Goal: Task Accomplishment & Management: Manage account settings

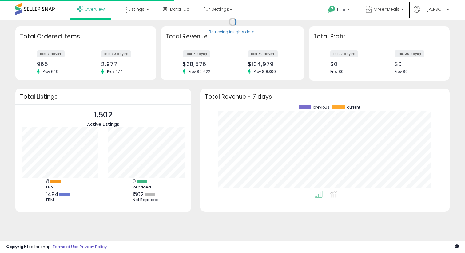
scroll to position [85, 237]
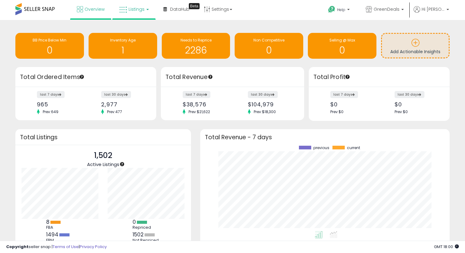
click at [140, 10] on span "Listings" at bounding box center [136, 9] width 16 height 6
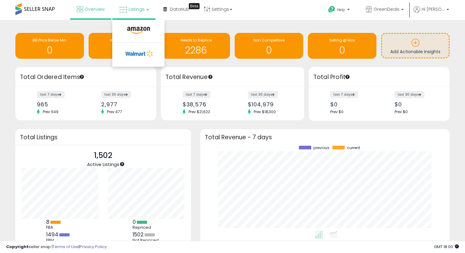
click at [140, 10] on span "Listings" at bounding box center [136, 9] width 16 height 6
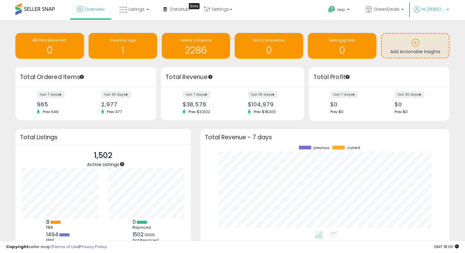
click at [444, 13] on p "Hi [PERSON_NAME]" at bounding box center [430, 10] width 35 height 8
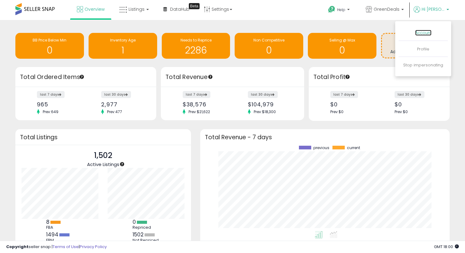
click at [427, 30] on link "Account" at bounding box center [423, 33] width 16 height 6
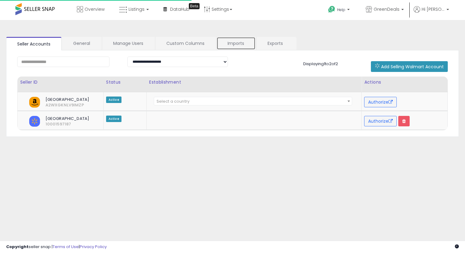
click at [233, 41] on link "Imports" at bounding box center [235, 43] width 39 height 13
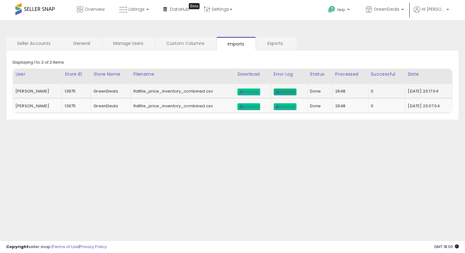
click at [280, 94] on link "Download" at bounding box center [284, 92] width 23 height 7
click at [239, 92] on span "Download" at bounding box center [248, 92] width 19 height 4
click at [135, 9] on span "Listings" at bounding box center [136, 9] width 16 height 6
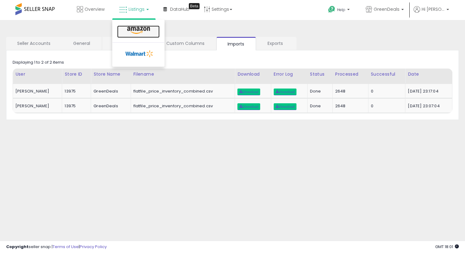
click at [152, 32] on link at bounding box center [138, 32] width 42 height 12
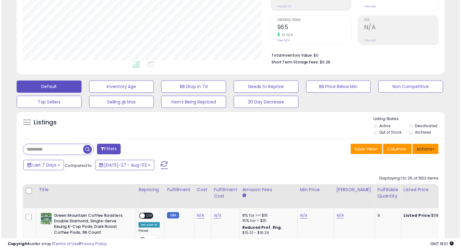
scroll to position [126, 251]
click at [434, 148] on button "Actions" at bounding box center [430, 150] width 26 height 10
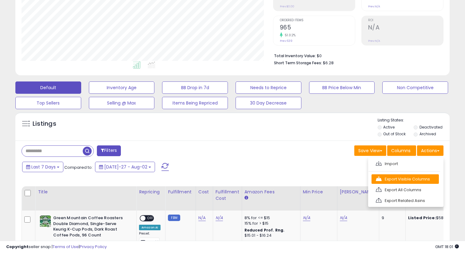
click at [415, 182] on link "Export Visible Columns" at bounding box center [404, 179] width 67 height 10
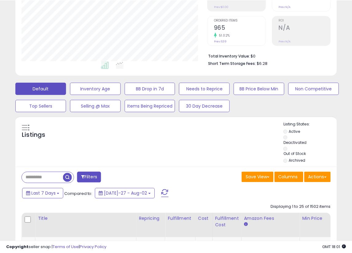
scroll to position [307174, 307114]
click at [321, 154] on ul "Active Deactivated Out of Stock Archived" at bounding box center [309, 146] width 53 height 36
click at [321, 174] on button "Actions" at bounding box center [317, 176] width 26 height 10
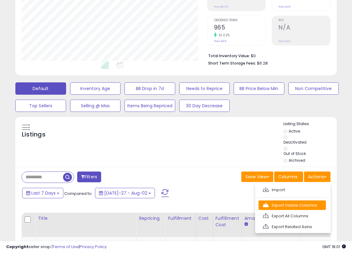
click at [298, 205] on link "Export Visible Columns" at bounding box center [291, 205] width 67 height 10
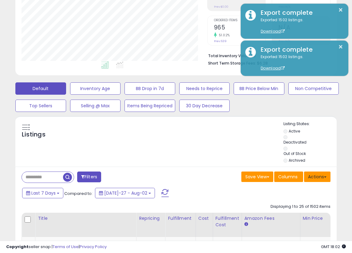
click at [314, 175] on button "Actions" at bounding box center [317, 176] width 26 height 10
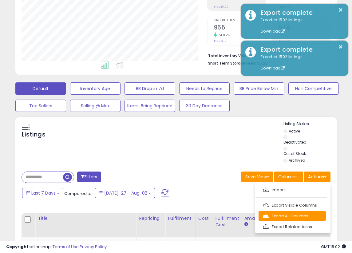
click at [302, 218] on link "Export All Columns" at bounding box center [291, 216] width 67 height 10
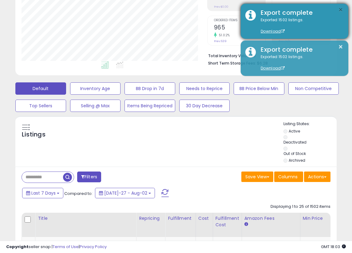
click at [340, 10] on button "×" at bounding box center [340, 10] width 5 height 8
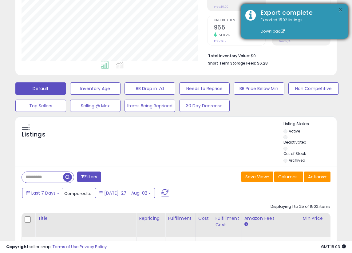
click at [340, 10] on button "×" at bounding box center [340, 10] width 5 height 8
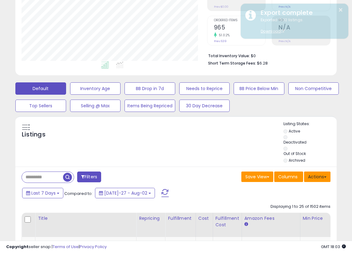
click at [315, 177] on button "Actions" at bounding box center [317, 176] width 26 height 10
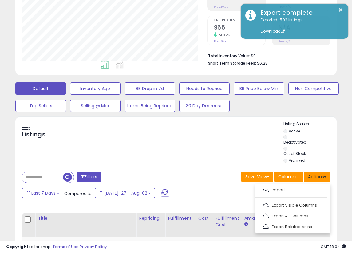
scroll to position [0, 0]
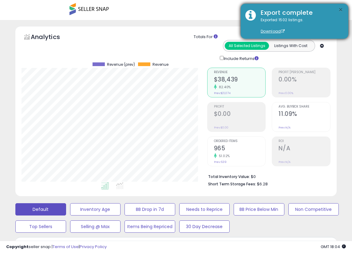
click at [342, 9] on button "×" at bounding box center [340, 10] width 5 height 8
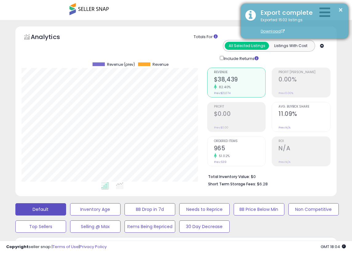
click at [327, 8] on div "Export complete" at bounding box center [300, 12] width 88 height 9
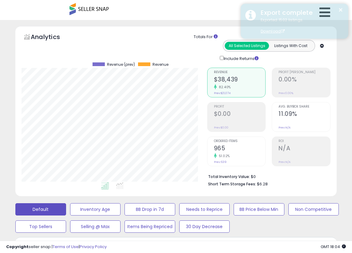
click at [324, 12] on div "Export complete" at bounding box center [300, 12] width 88 height 9
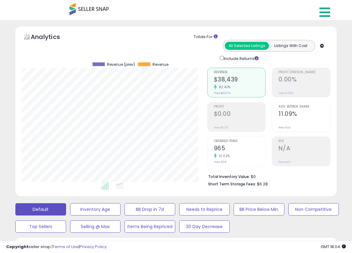
click at [324, 14] on icon at bounding box center [324, 12] width 11 height 12
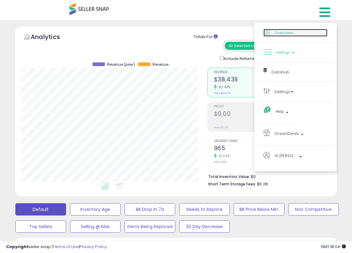
click at [277, 33] on span "Overview" at bounding box center [283, 33] width 19 height 6
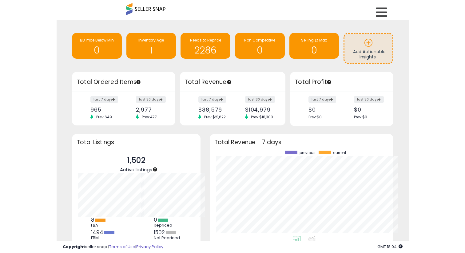
scroll to position [85, 237]
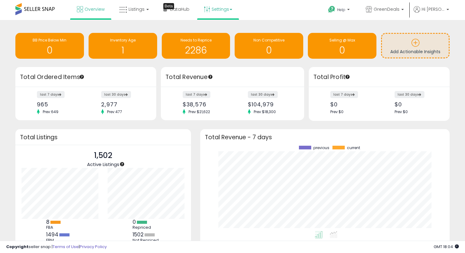
click at [202, 12] on link "Settings" at bounding box center [217, 9] width 37 height 18
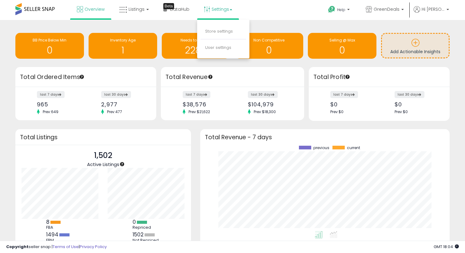
click at [352, 2] on ul "Help Contact Support Search Knowledge Hub Request a Feature GreenDeals GreenDea…" at bounding box center [386, 10] width 130 height 20
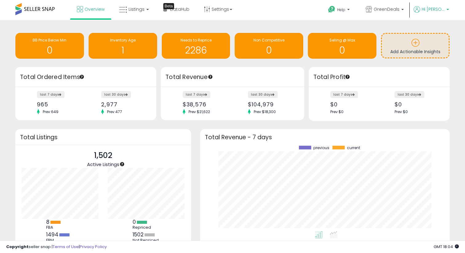
click at [352, 8] on span "Hi [PERSON_NAME]" at bounding box center [432, 9] width 23 height 6
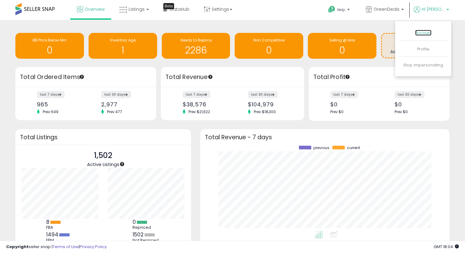
click at [352, 31] on link "Account" at bounding box center [423, 33] width 16 height 6
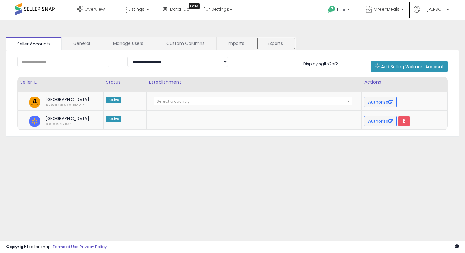
click at [271, 47] on link "Exports" at bounding box center [275, 43] width 39 height 13
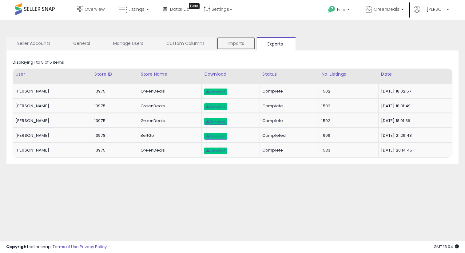
click at [240, 46] on link "Imports" at bounding box center [235, 43] width 39 height 13
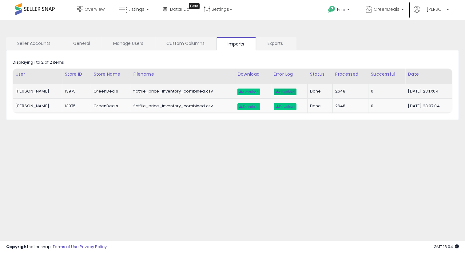
click at [275, 90] on span "Download" at bounding box center [284, 92] width 19 height 4
click at [141, 10] on span "Listings" at bounding box center [136, 9] width 16 height 6
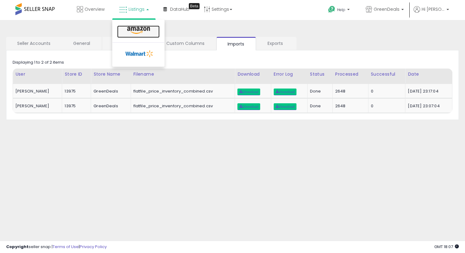
click at [142, 27] on icon at bounding box center [138, 30] width 27 height 8
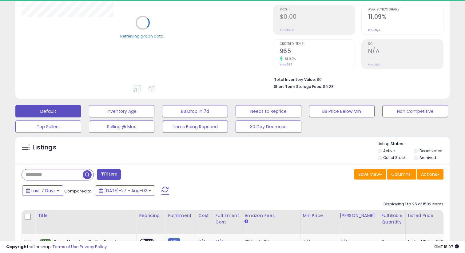
scroll to position [96, 0]
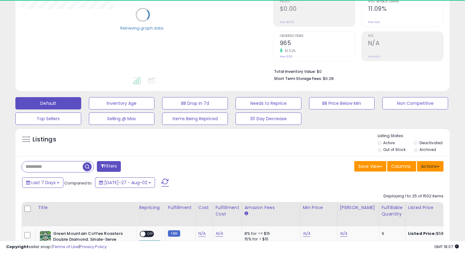
click at [436, 167] on button "Actions" at bounding box center [430, 166] width 26 height 10
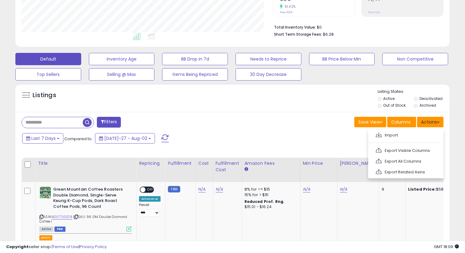
scroll to position [128, 0]
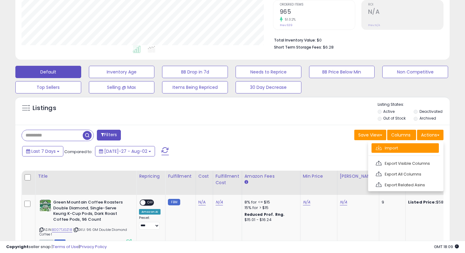
click at [417, 148] on link "Import" at bounding box center [404, 148] width 67 height 10
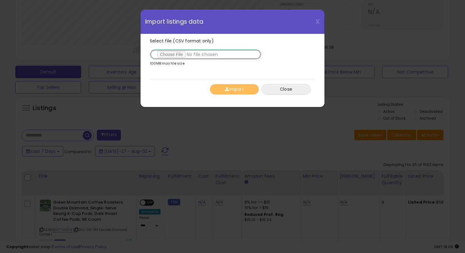
click at [174, 56] on input "Select file (CSV format only)" at bounding box center [206, 54] width 112 height 10
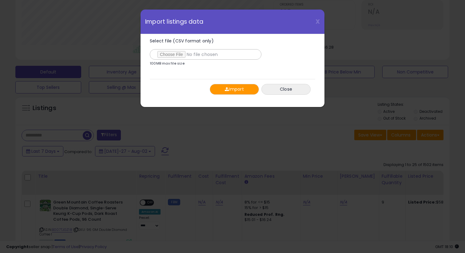
click at [237, 84] on button "Import" at bounding box center [234, 89] width 49 height 11
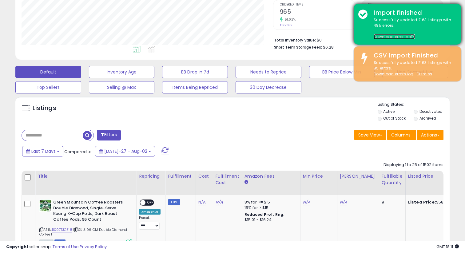
click at [395, 36] on link "Download error log" at bounding box center [393, 36] width 41 height 5
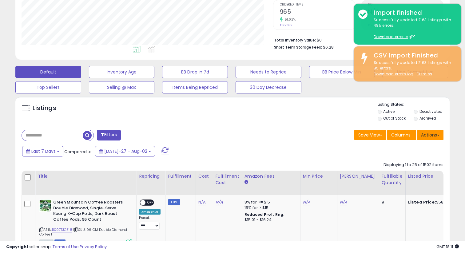
click at [435, 132] on button "Actions" at bounding box center [430, 135] width 26 height 10
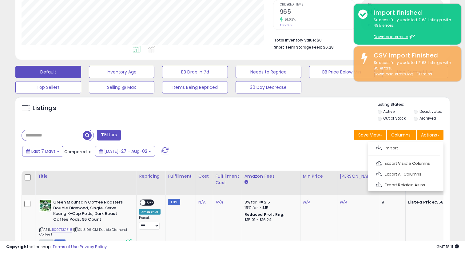
click at [403, 153] on ul "Import Export Visible Columns Export All Columns Export Related Asins" at bounding box center [405, 166] width 75 height 49
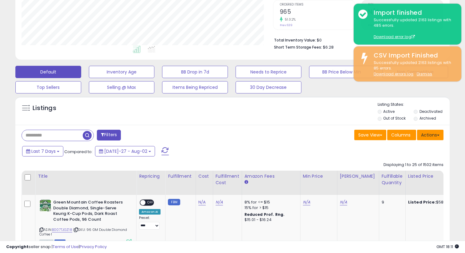
click at [438, 135] on span at bounding box center [438, 135] width 2 height 1
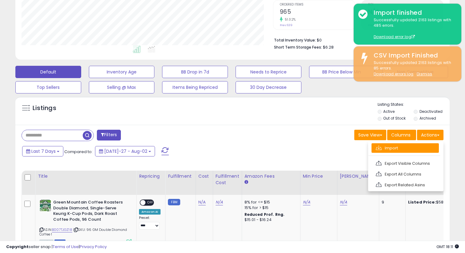
click at [416, 147] on link "Import" at bounding box center [404, 148] width 67 height 10
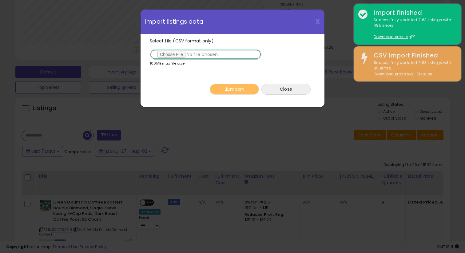
click at [179, 53] on input "Select file (CSV format only)" at bounding box center [206, 54] width 112 height 10
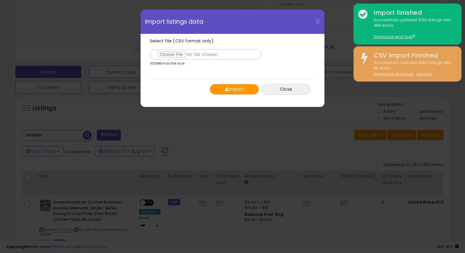
click at [232, 88] on button "Import" at bounding box center [234, 89] width 49 height 11
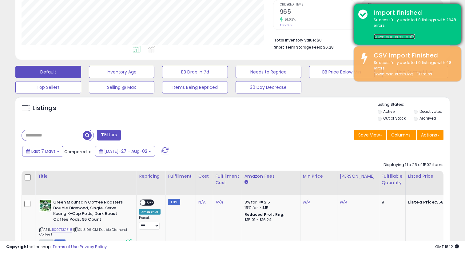
click at [381, 38] on link "Download error log" at bounding box center [393, 36] width 41 height 5
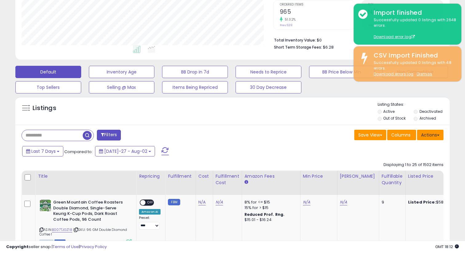
click at [431, 130] on button "Actions" at bounding box center [430, 135] width 26 height 10
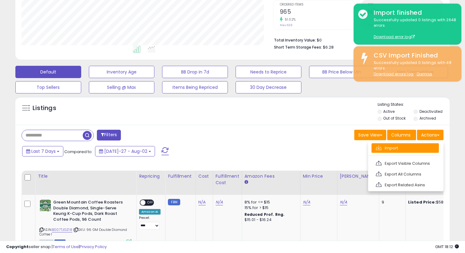
click at [414, 147] on link "Import" at bounding box center [404, 148] width 67 height 10
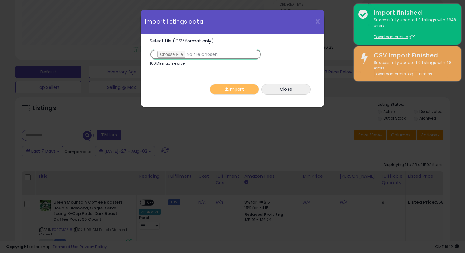
click at [182, 56] on input "Select file (CSV format only)" at bounding box center [206, 54] width 112 height 10
type input "**********"
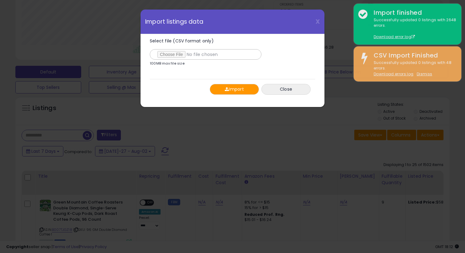
click at [230, 88] on button "Import" at bounding box center [234, 89] width 49 height 11
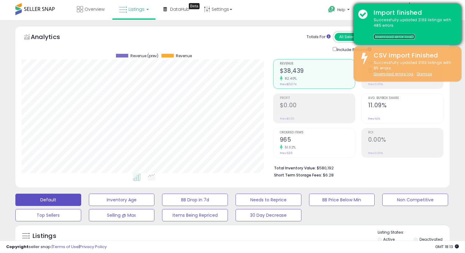
click at [380, 39] on link "Download error log" at bounding box center [393, 36] width 41 height 5
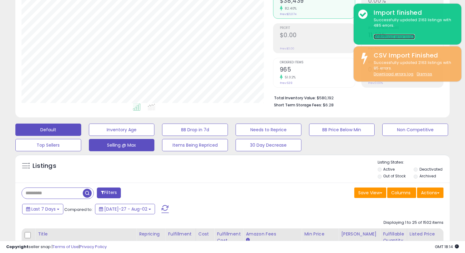
scroll to position [129, 0]
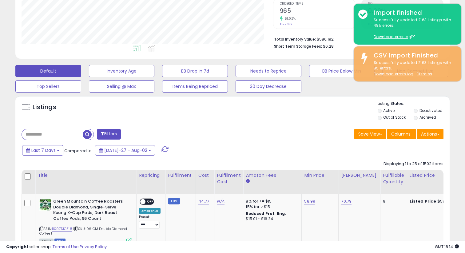
click at [50, 133] on input "text" at bounding box center [52, 134] width 61 height 11
paste input "**********"
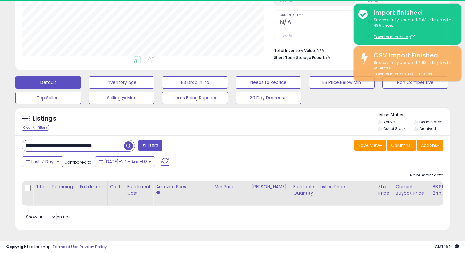
scroll to position [126, 251]
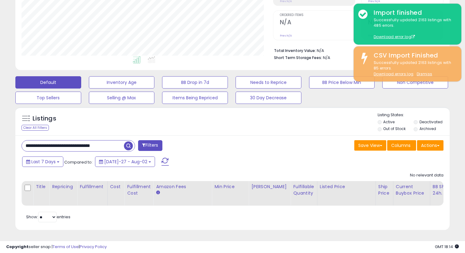
type input "**********"
click at [418, 122] on li "Deactivated" at bounding box center [430, 122] width 35 height 7
click at [415, 124] on li "Deactivated" at bounding box center [430, 122] width 35 height 7
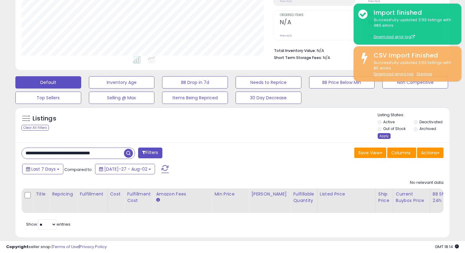
click at [380, 134] on div "Apply" at bounding box center [383, 136] width 13 height 6
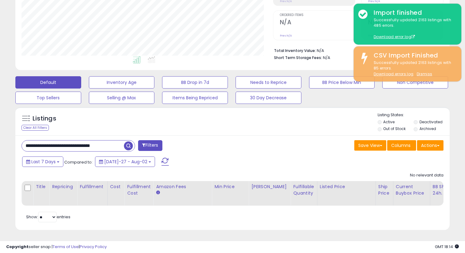
click at [61, 146] on input "**********" at bounding box center [73, 145] width 102 height 11
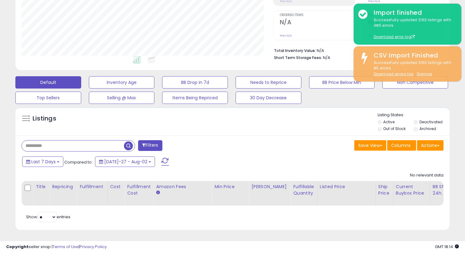
paste input "**********"
type input "**********"
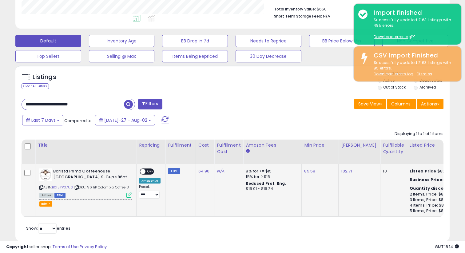
click at [129, 195] on icon at bounding box center [128, 194] width 5 height 5
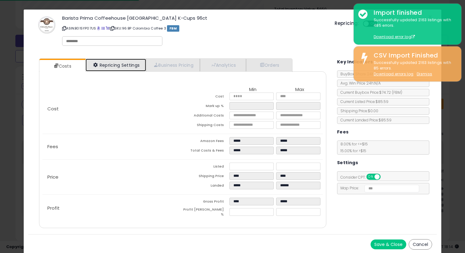
click at [127, 66] on link "Repricing Settings" at bounding box center [115, 65] width 61 height 13
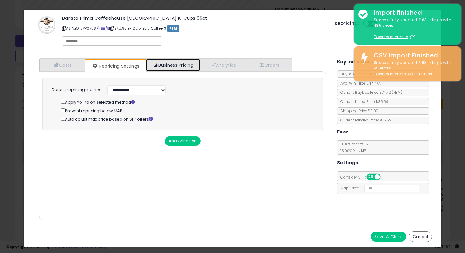
click at [162, 66] on link "Business Pricing" at bounding box center [173, 65] width 54 height 13
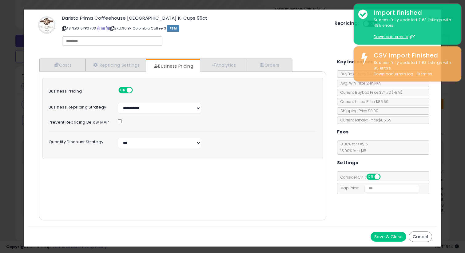
click at [15, 80] on div "× Close Barista Prima Coffeehouse Colombia K-Cups 96ct ASIN: B015YP07US | SKU: …" at bounding box center [232, 126] width 465 height 253
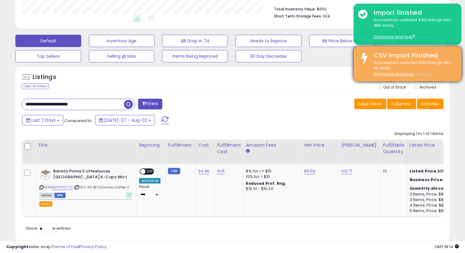
click at [426, 75] on u "Dismiss" at bounding box center [423, 73] width 15 height 5
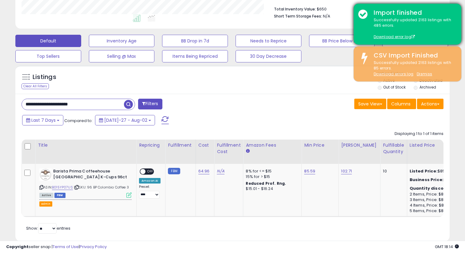
scroll to position [117, 0]
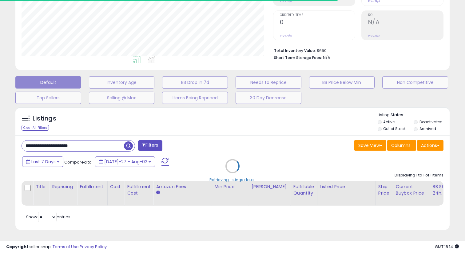
click at [102, 147] on div "Retrieving listings data.." at bounding box center [232, 171] width 443 height 134
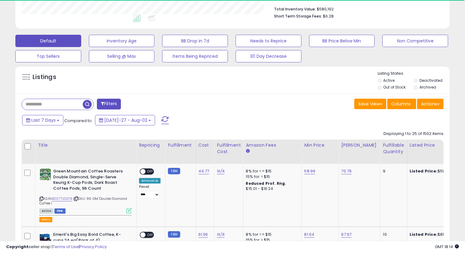
scroll to position [126, 251]
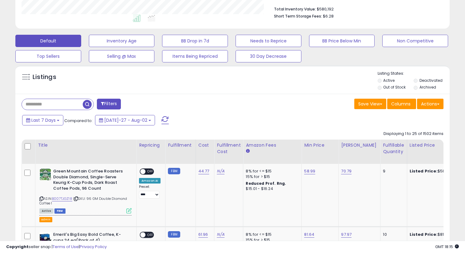
click at [66, 106] on input "text" at bounding box center [52, 104] width 61 height 11
paste input "**********"
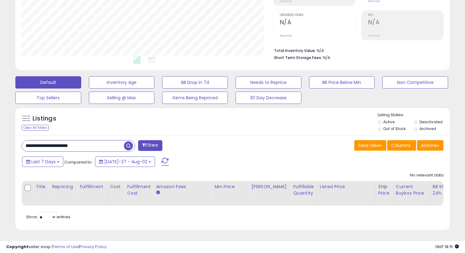
click at [56, 147] on input "**********" at bounding box center [73, 145] width 102 height 11
paste input "text"
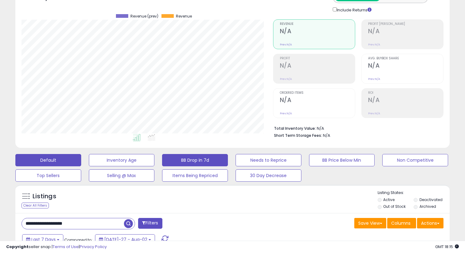
scroll to position [117, 0]
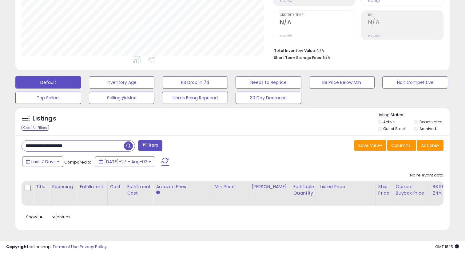
paste input "**********"
click at [64, 141] on input "**********" at bounding box center [73, 145] width 102 height 11
paste input "text"
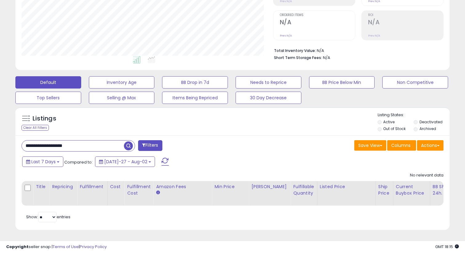
type input "**********"
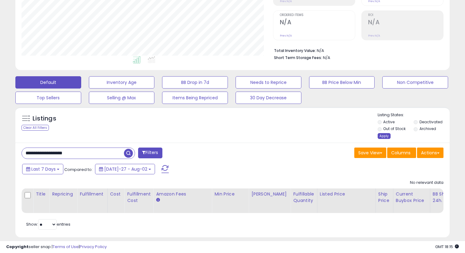
click at [380, 133] on div "Apply" at bounding box center [383, 136] width 13 height 6
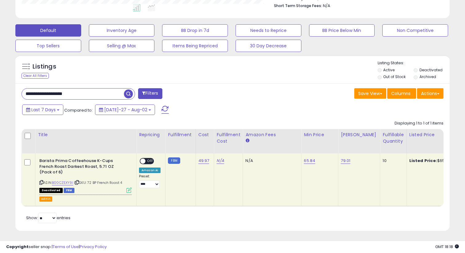
click at [128, 189] on icon at bounding box center [128, 189] width 5 height 5
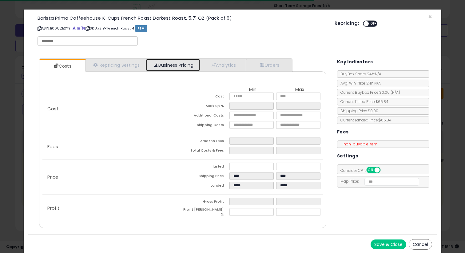
click at [177, 61] on link "Business Pricing" at bounding box center [173, 65] width 54 height 13
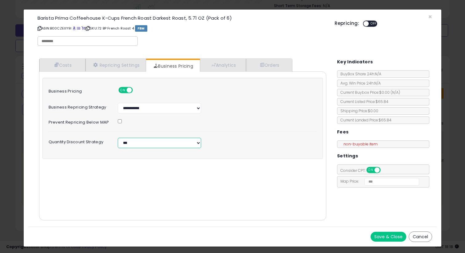
click at [136, 141] on select "**********" at bounding box center [159, 143] width 83 height 10
select select "*****"
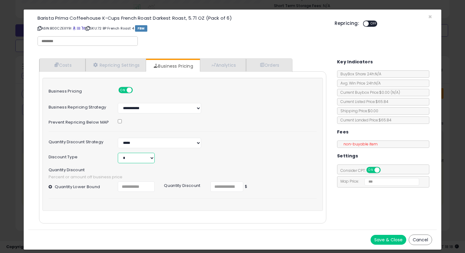
click at [134, 155] on select "* *" at bounding box center [136, 158] width 37 height 10
click at [132, 155] on select "* *" at bounding box center [136, 158] width 37 height 10
click at [132, 142] on select "**********" at bounding box center [159, 143] width 83 height 10
click at [134, 186] on input "number" at bounding box center [136, 186] width 37 height 10
type input "*"
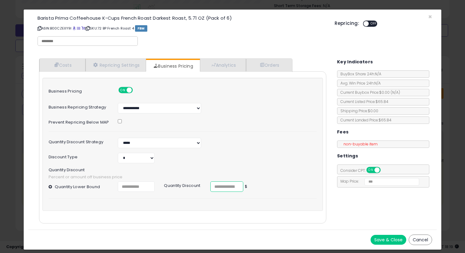
click at [218, 186] on input "number" at bounding box center [226, 186] width 33 height 10
type input "*"
click at [17, 131] on div "× Close Barista Prima Coffeehouse K-Cups French Roast Darkest Roast, 5.71 OZ (P…" at bounding box center [232, 126] width 465 height 253
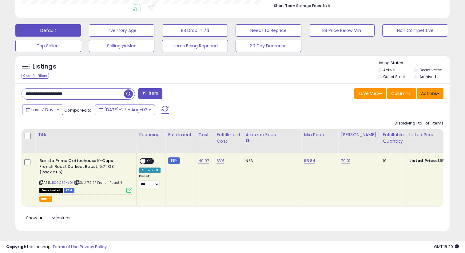
click at [429, 89] on button "Actions" at bounding box center [430, 93] width 26 height 10
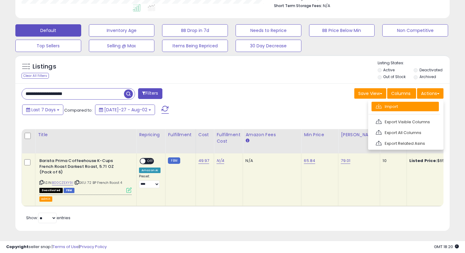
click at [422, 109] on link "Import" at bounding box center [404, 107] width 67 height 10
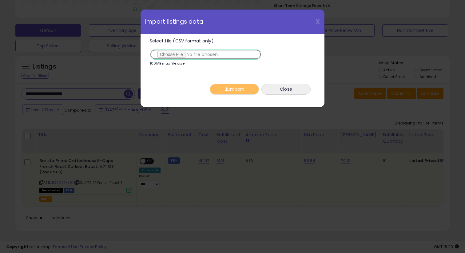
click at [179, 55] on input "Select file (CSV format only)" at bounding box center [206, 54] width 112 height 10
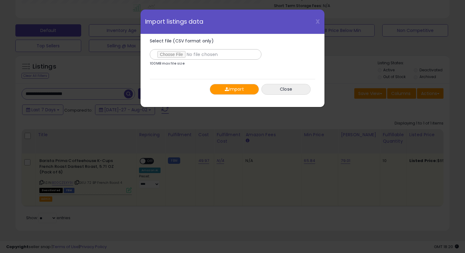
click at [230, 88] on button "Import" at bounding box center [234, 89] width 49 height 11
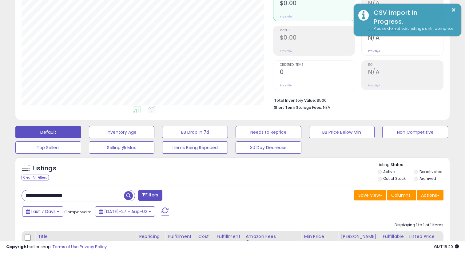
scroll to position [171, 0]
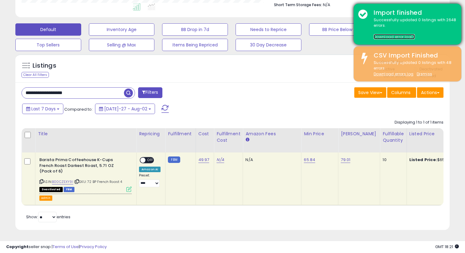
click at [385, 36] on link "Download error log" at bounding box center [393, 36] width 41 height 5
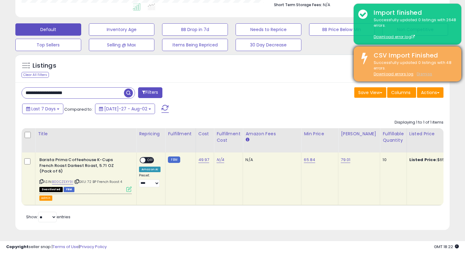
click at [422, 76] on u "Dismiss" at bounding box center [423, 73] width 15 height 5
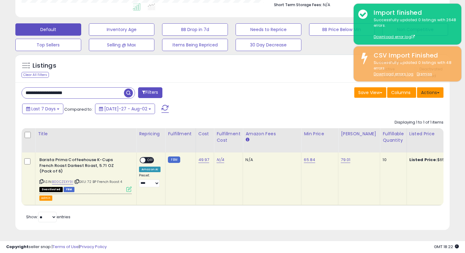
click at [424, 92] on button "Actions" at bounding box center [430, 92] width 26 height 10
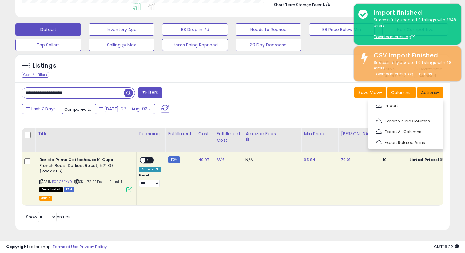
scroll to position [117, 0]
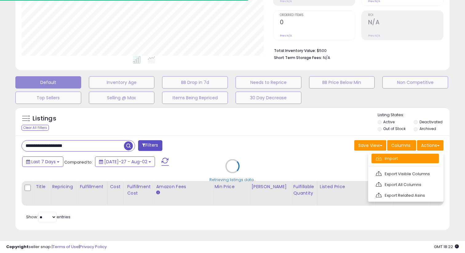
click at [406, 158] on link "Import" at bounding box center [404, 159] width 67 height 10
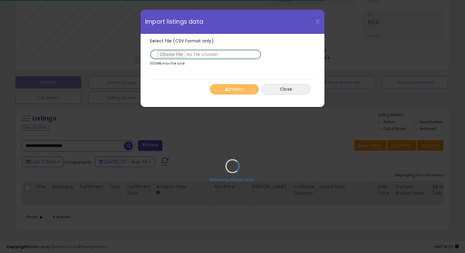
click at [174, 54] on input "Select file (CSV format only)" at bounding box center [206, 54] width 112 height 10
type input "**********"
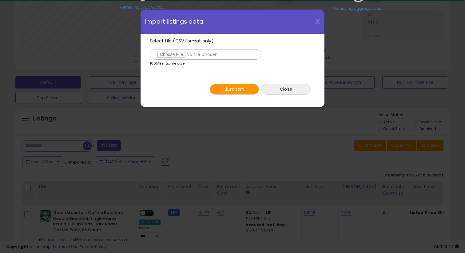
click at [229, 92] on button "Import" at bounding box center [234, 89] width 49 height 11
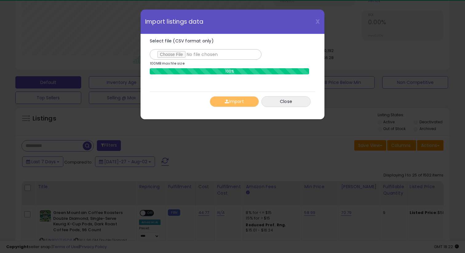
scroll to position [126, 251]
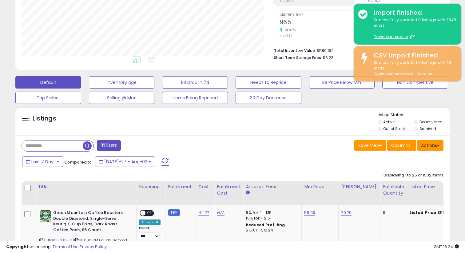
click at [427, 143] on button "Actions" at bounding box center [430, 145] width 26 height 10
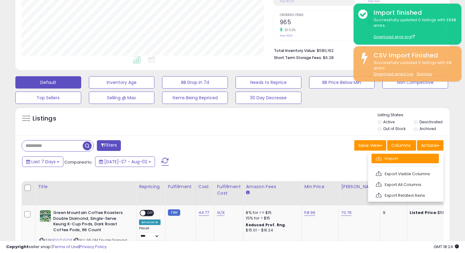
click at [406, 161] on link "Import" at bounding box center [404, 159] width 67 height 10
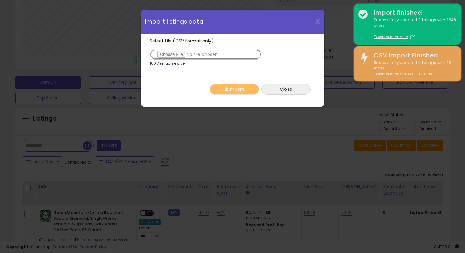
click at [170, 55] on input "Select file (CSV format only)" at bounding box center [206, 54] width 112 height 10
type input "**********"
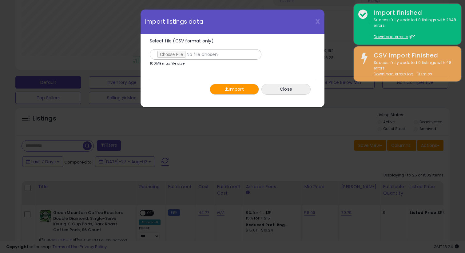
click at [221, 86] on button "Import" at bounding box center [234, 89] width 49 height 11
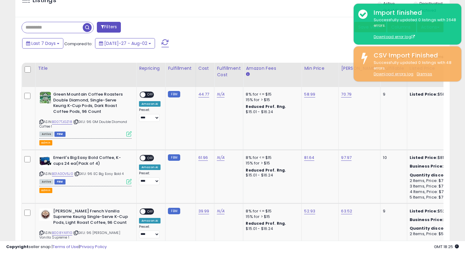
scroll to position [237, 0]
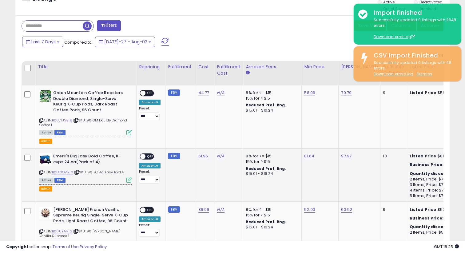
click at [130, 180] on icon at bounding box center [128, 179] width 5 height 5
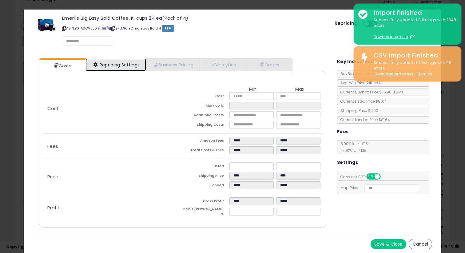
click at [111, 64] on link "Repricing Settings" at bounding box center [115, 64] width 61 height 13
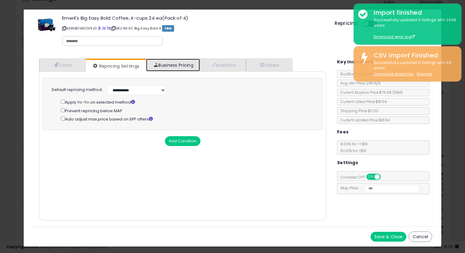
click at [160, 65] on link "Business Pricing" at bounding box center [173, 65] width 54 height 13
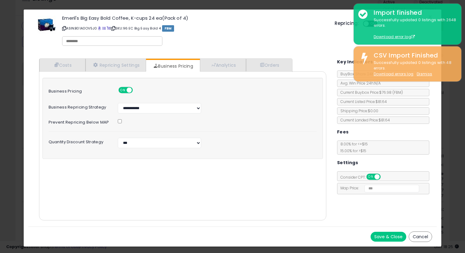
click at [178, 117] on div "**********" at bounding box center [183, 116] width 268 height 64
click at [19, 117] on div "× Close Emeril's Big Easy Bold Coffee, K-cups 24 ea(Pack of 4) ASIN: B01A0OV5J0…" at bounding box center [232, 126] width 465 height 253
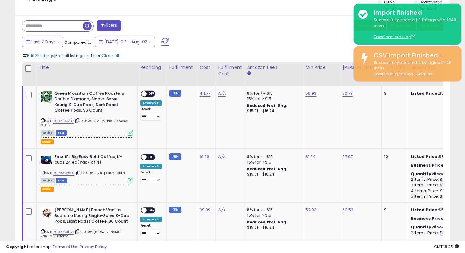
click at [76, 55] on span "Edit all listings in filter" at bounding box center [77, 56] width 45 height 6
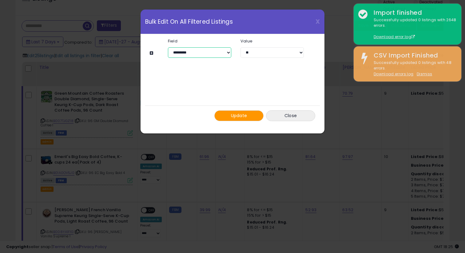
click at [187, 54] on select "**********" at bounding box center [199, 52] width 63 height 10
click at [211, 55] on select "**********" at bounding box center [199, 52] width 63 height 10
select select "**********"
click at [255, 48] on select "**********" at bounding box center [271, 52] width 63 height 10
select select "*****"
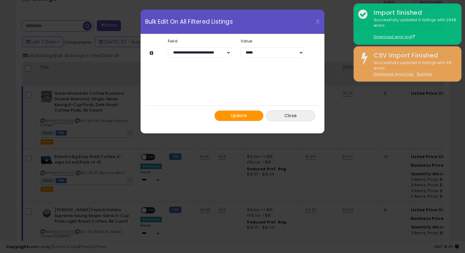
click at [237, 112] on span "Update" at bounding box center [239, 115] width 16 height 6
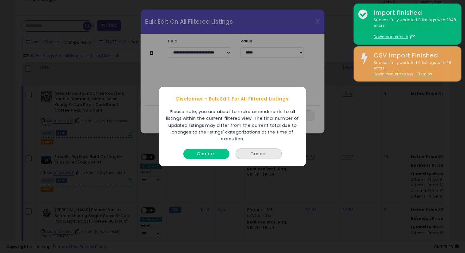
click at [255, 154] on button "Cancel" at bounding box center [258, 153] width 46 height 11
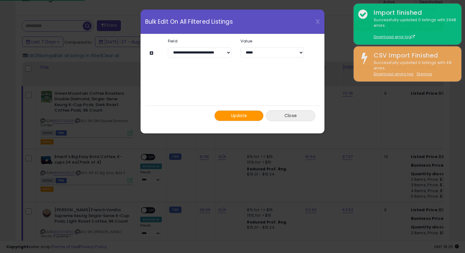
click at [291, 115] on button "Close" at bounding box center [290, 115] width 49 height 11
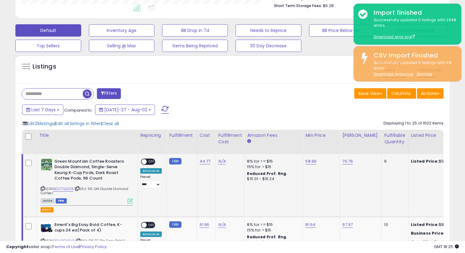
scroll to position [149, 0]
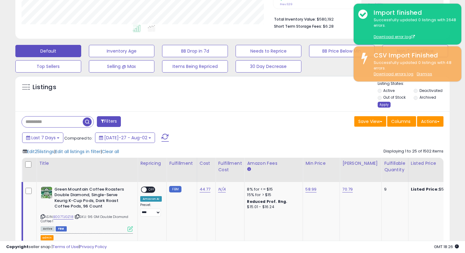
click at [381, 104] on div "Apply" at bounding box center [383, 105] width 13 height 6
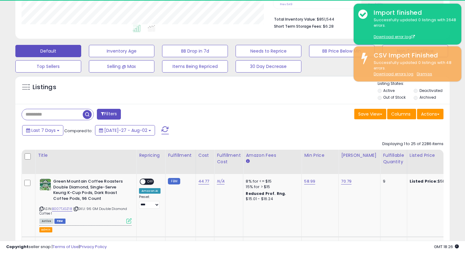
scroll to position [126, 251]
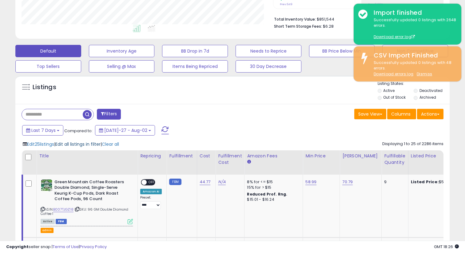
click at [73, 143] on span "Edit all listings in filter" at bounding box center [77, 144] width 45 height 6
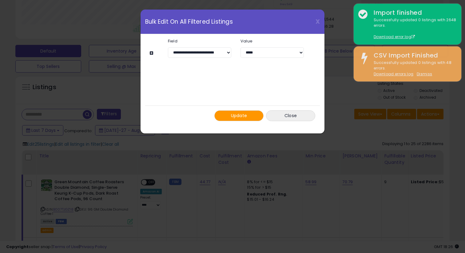
click at [147, 53] on div at bounding box center [237, 52] width 185 height 8
click at [150, 53] on button at bounding box center [152, 53] width 5 height 5
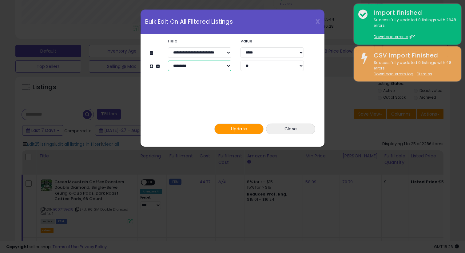
click at [188, 65] on select "**********" at bounding box center [199, 66] width 63 height 10
select select "**********"
click at [253, 67] on select "**********" at bounding box center [271, 66] width 63 height 10
select select "*****"
click at [150, 65] on button at bounding box center [152, 66] width 5 height 5
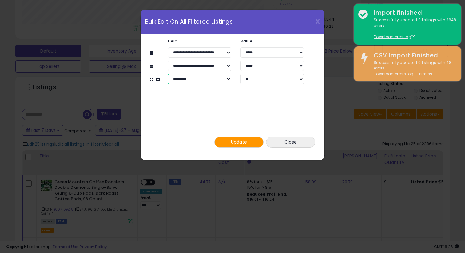
click at [195, 80] on select "**********" at bounding box center [199, 79] width 63 height 10
select select "**********"
click at [242, 143] on span "Update" at bounding box center [239, 142] width 16 height 6
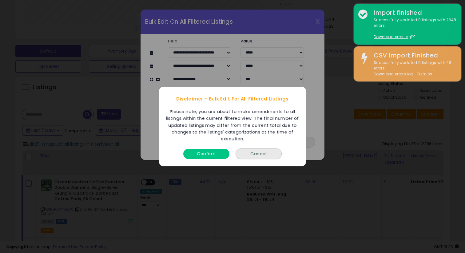
click at [218, 155] on button "Confirm" at bounding box center [206, 154] width 46 height 10
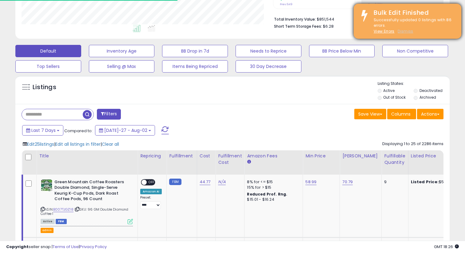
click at [408, 32] on u "Dismiss" at bounding box center [404, 31] width 15 height 5
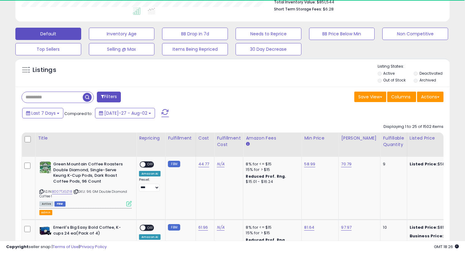
scroll to position [182, 0]
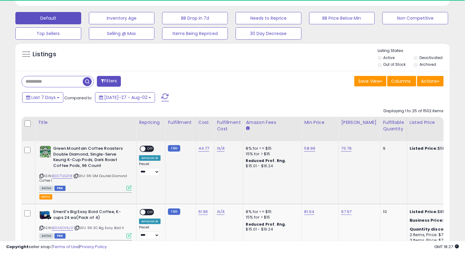
click at [130, 187] on icon at bounding box center [128, 187] width 5 height 5
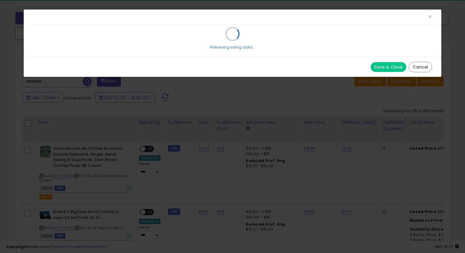
scroll to position [126, 251]
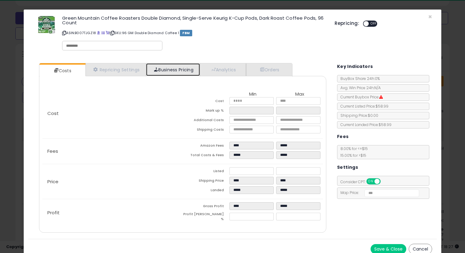
click at [170, 71] on link "Business Pricing" at bounding box center [173, 69] width 54 height 13
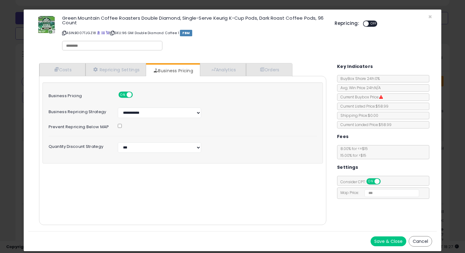
click at [19, 124] on div "× Close Green Mountain Coffee Roasters Double Diamond, Single-Serve Keurig K-Cu…" at bounding box center [232, 126] width 465 height 253
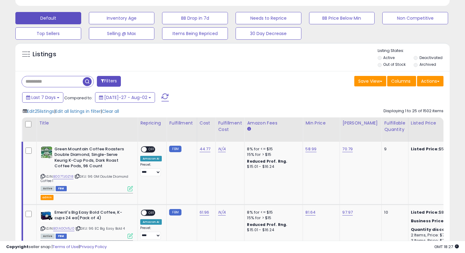
click at [77, 110] on span "Edit all listings in filter" at bounding box center [77, 111] width 45 height 6
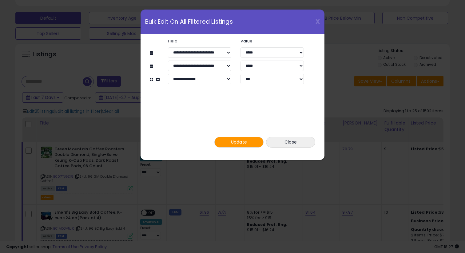
click at [156, 79] on button at bounding box center [158, 79] width 5 height 5
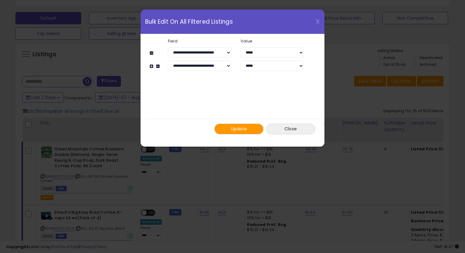
click at [159, 66] on div "**********" at bounding box center [236, 66] width 154 height 10
click at [157, 66] on button at bounding box center [158, 66] width 5 height 5
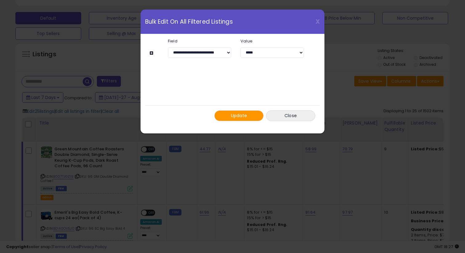
click at [263, 120] on div "Update Close" at bounding box center [232, 115] width 175 height 20
click at [251, 117] on button "Update" at bounding box center [238, 115] width 49 height 11
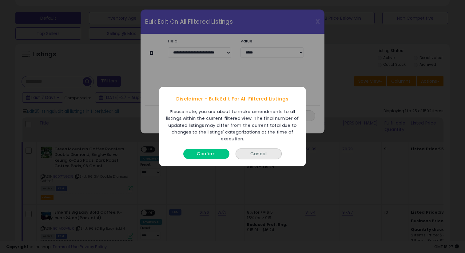
click at [215, 153] on button "Confirm" at bounding box center [206, 154] width 46 height 10
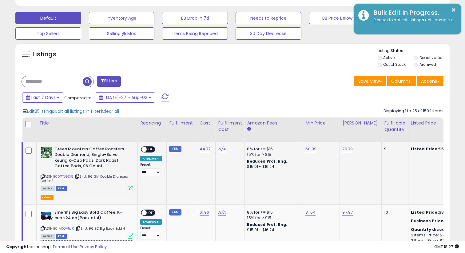
scroll to position [0, 0]
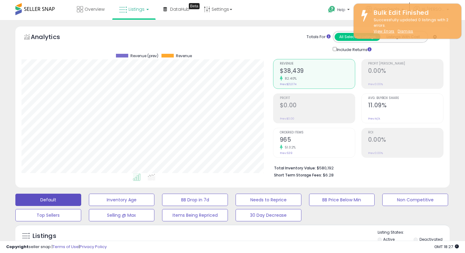
click at [452, 7] on div "Bulk Edit Finished Successfully updated 0 listings with 2 errors. View Errors D…" at bounding box center [407, 21] width 108 height 35
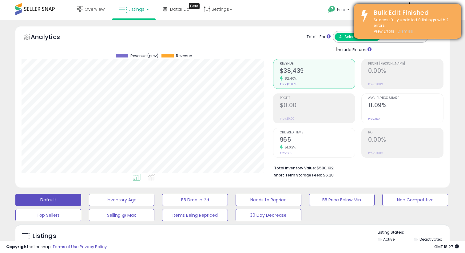
click at [401, 29] on u "Dismiss" at bounding box center [404, 31] width 15 height 5
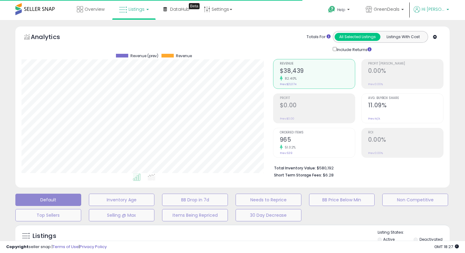
click at [438, 9] on span "Hi Moshe" at bounding box center [432, 9] width 23 height 6
click at [427, 34] on link "Account" at bounding box center [423, 33] width 16 height 6
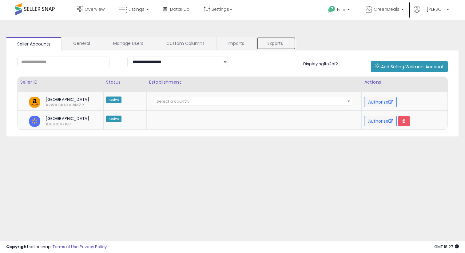
click at [283, 38] on link "Exports" at bounding box center [275, 43] width 39 height 13
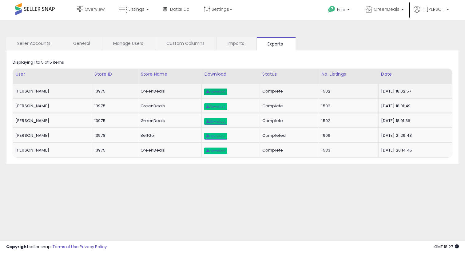
click at [208, 92] on span "Download" at bounding box center [215, 92] width 19 height 4
click at [230, 43] on link "Imports" at bounding box center [235, 43] width 39 height 13
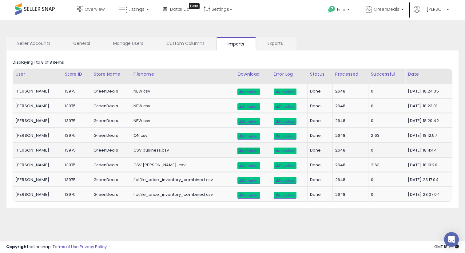
click at [246, 152] on span "Download" at bounding box center [248, 151] width 19 height 4
click at [241, 180] on span "Download" at bounding box center [248, 181] width 19 height 4
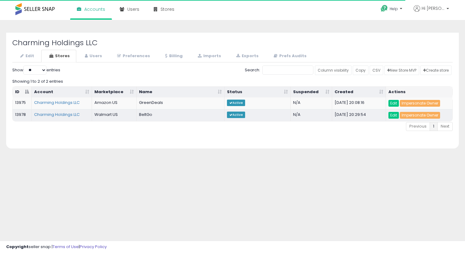
select select "**"
drag, startPoint x: 28, startPoint y: 103, endPoint x: 14, endPoint y: 103, distance: 14.4
click at [13, 103] on td "13975" at bounding box center [22, 103] width 19 height 12
copy td "13975"
select select "**"
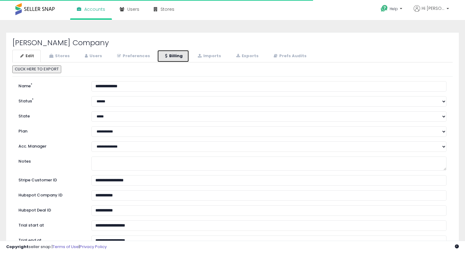
click at [177, 54] on link "Billing" at bounding box center [173, 56] width 32 height 13
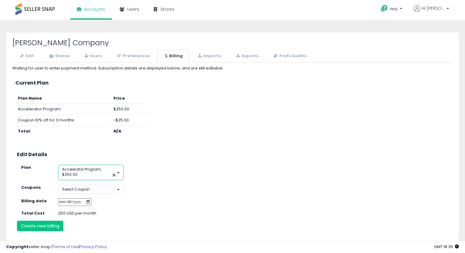
click at [112, 175] on span "×" at bounding box center [114, 175] width 4 height 6
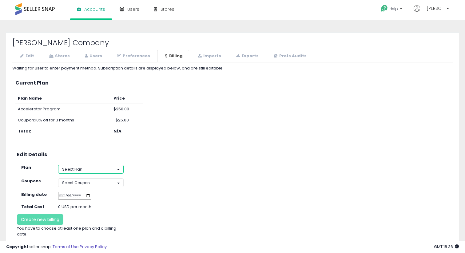
click at [97, 171] on button "Select Plan" at bounding box center [90, 169] width 65 height 9
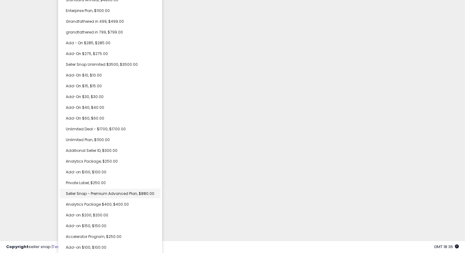
scroll to position [44, 0]
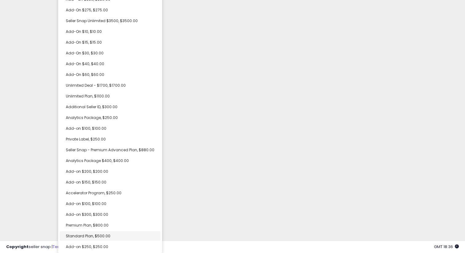
select select "**********"
click at [96, 233] on link "Standard Plan, $500.00" at bounding box center [110, 236] width 101 height 10
click at [200, 177] on div "Unable to login Retrieving listings data.. has not yet accepted the Terms of Us…" at bounding box center [232, 104] width 465 height 297
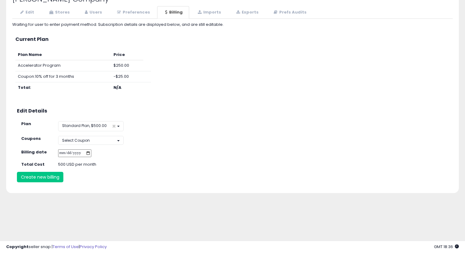
scroll to position [0, 0]
click at [102, 139] on button "Select Coupon" at bounding box center [90, 140] width 65 height 9
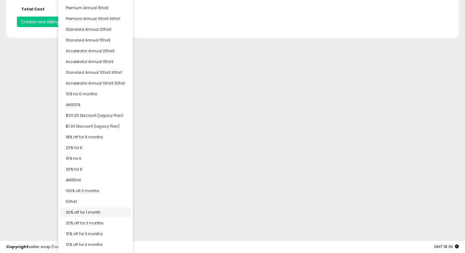
scroll to position [162, 0]
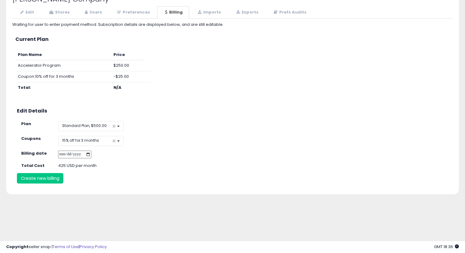
click at [91, 155] on input "**********" at bounding box center [74, 155] width 33 height 8
type input "**********"
click at [50, 178] on button "Create new billing" at bounding box center [40, 178] width 46 height 10
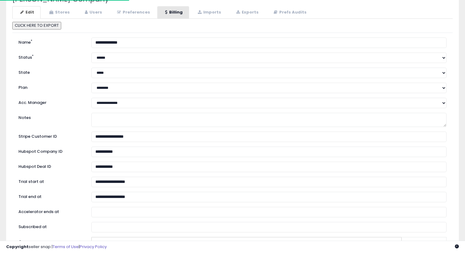
scroll to position [44, 0]
click at [172, 8] on link "Billing" at bounding box center [173, 12] width 32 height 13
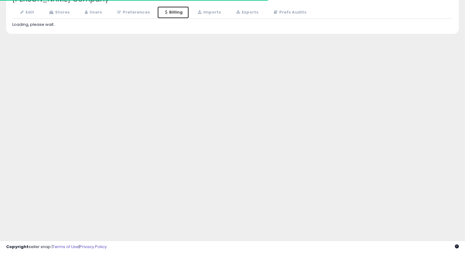
select select
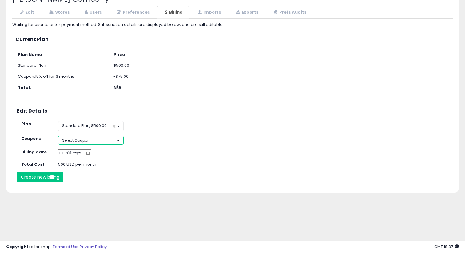
click at [103, 142] on button "Select Coupon" at bounding box center [90, 140] width 65 height 9
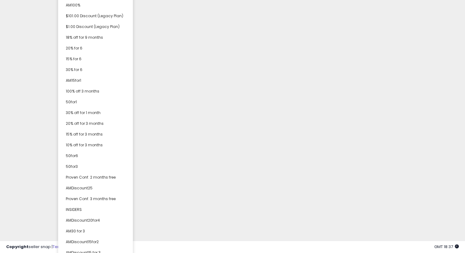
scroll to position [357, 0]
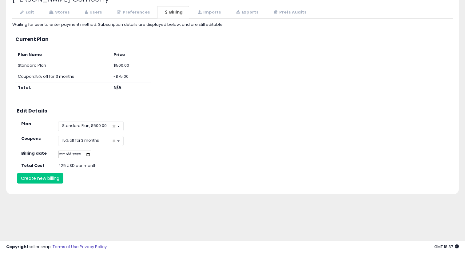
click at [85, 31] on div "Waiting for user to enter payment method. Subscription details are displayed be…" at bounding box center [232, 103] width 440 height 162
click at [38, 180] on button "Create new billing" at bounding box center [40, 178] width 46 height 10
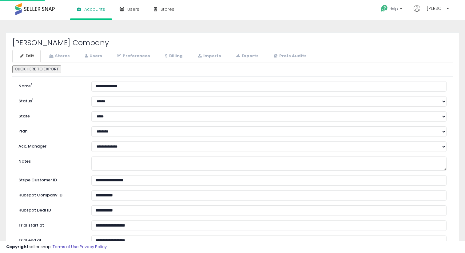
select select "**"
click at [67, 57] on link "Stores" at bounding box center [58, 56] width 35 height 13
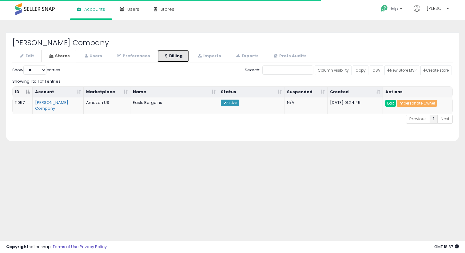
click at [180, 51] on link "Billing" at bounding box center [173, 56] width 32 height 13
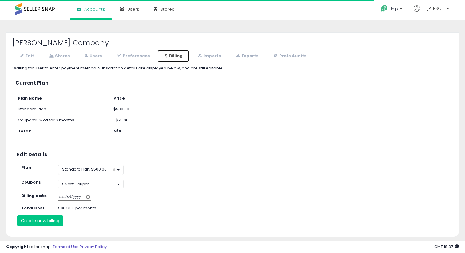
scroll to position [44, 0]
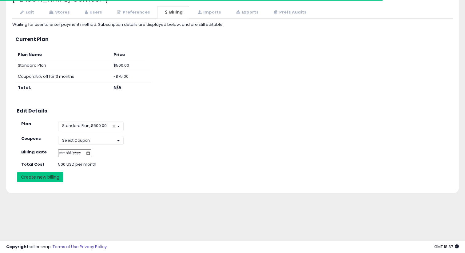
click at [56, 175] on button "Create new billing" at bounding box center [40, 177] width 46 height 10
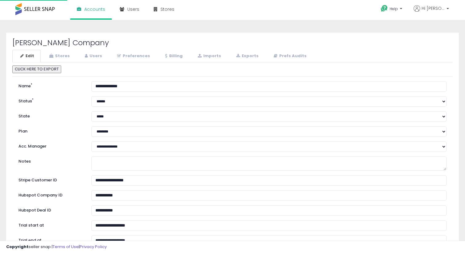
select select "**"
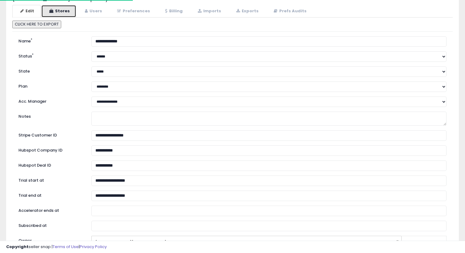
click at [54, 8] on link "Stores" at bounding box center [58, 11] width 35 height 13
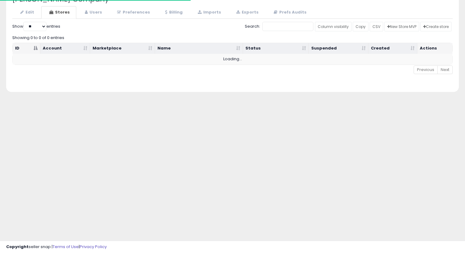
select select "**"
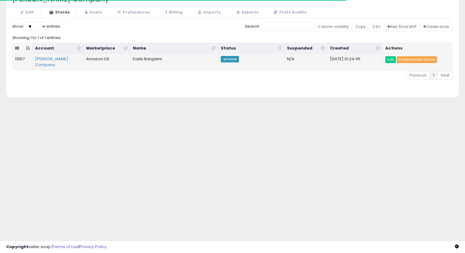
click at [414, 63] on link "Impersonate Owner" at bounding box center [416, 59] width 40 height 7
click at [414, 59] on link "Impersonate Owner" at bounding box center [416, 59] width 40 height 7
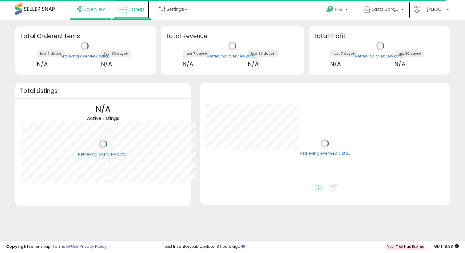
click at [125, 10] on icon at bounding box center [123, 10] width 8 height 8
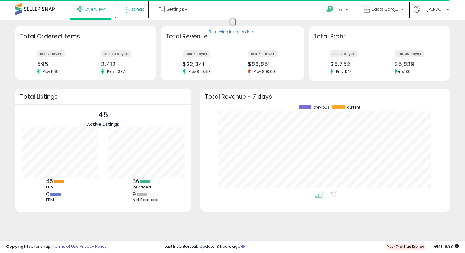
scroll to position [85, 237]
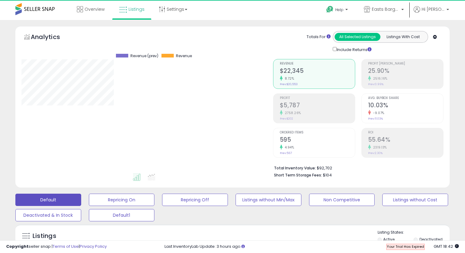
scroll to position [126, 251]
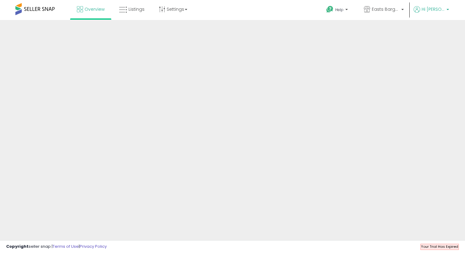
click at [447, 13] on b at bounding box center [447, 11] width 2 height 4
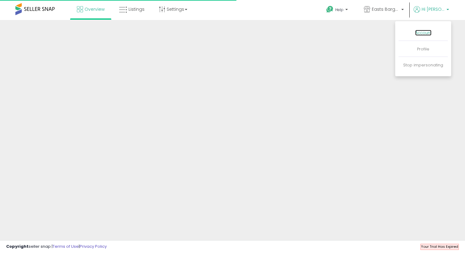
click at [419, 32] on link "Account" at bounding box center [423, 33] width 16 height 6
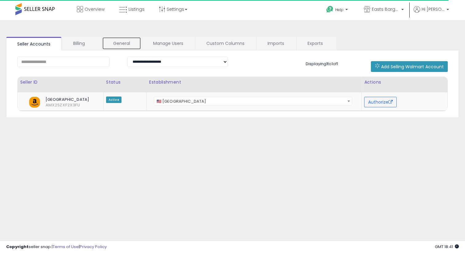
click at [121, 45] on link "General" at bounding box center [121, 43] width 39 height 13
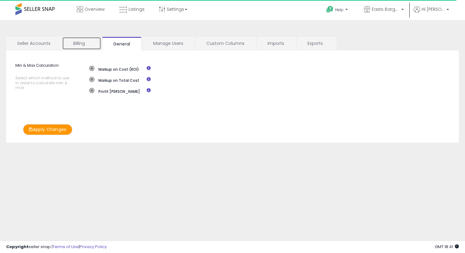
click at [76, 42] on link "Billing" at bounding box center [81, 43] width 39 height 13
